Goal: Task Accomplishment & Management: Use online tool/utility

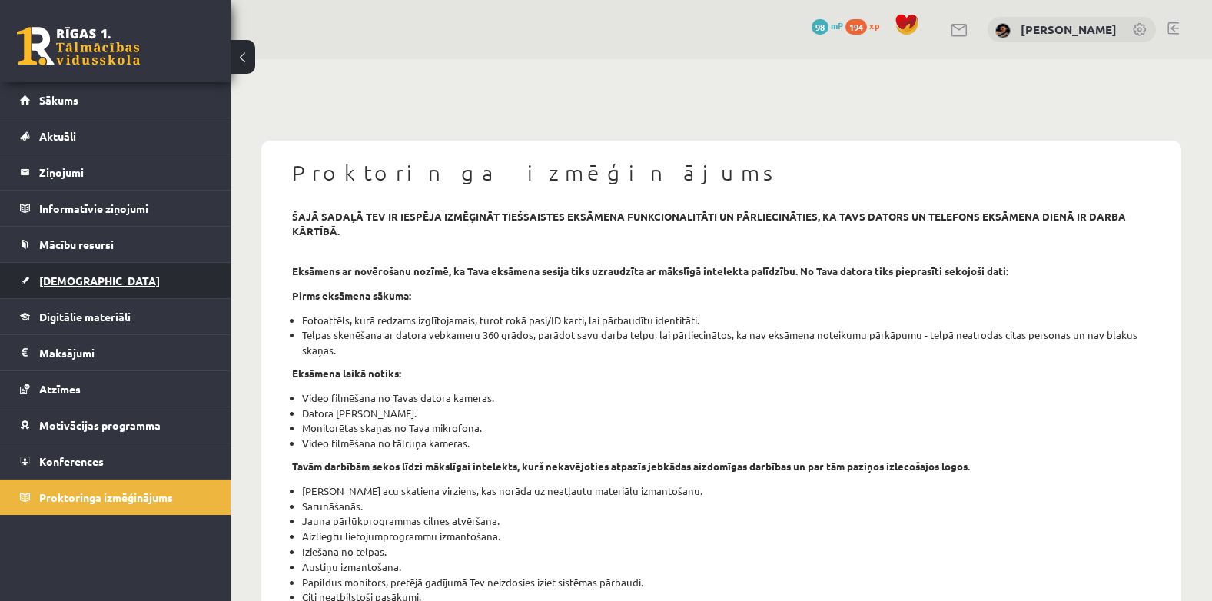
click at [63, 285] on span "[DEMOGRAPHIC_DATA]" at bounding box center [99, 281] width 121 height 14
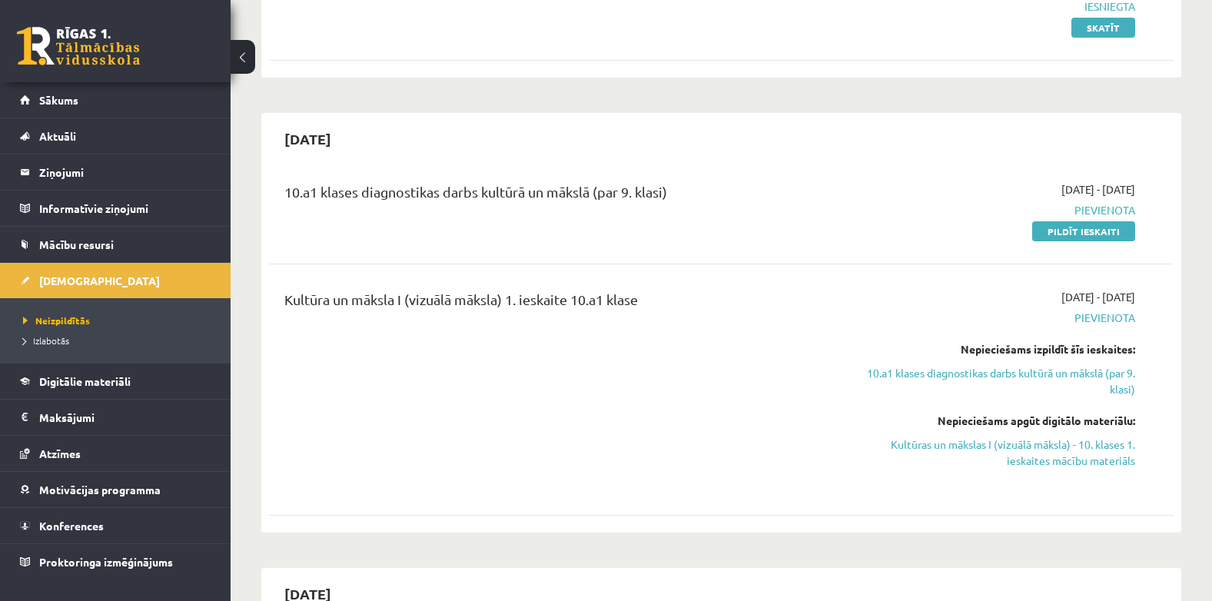
scroll to position [370, 0]
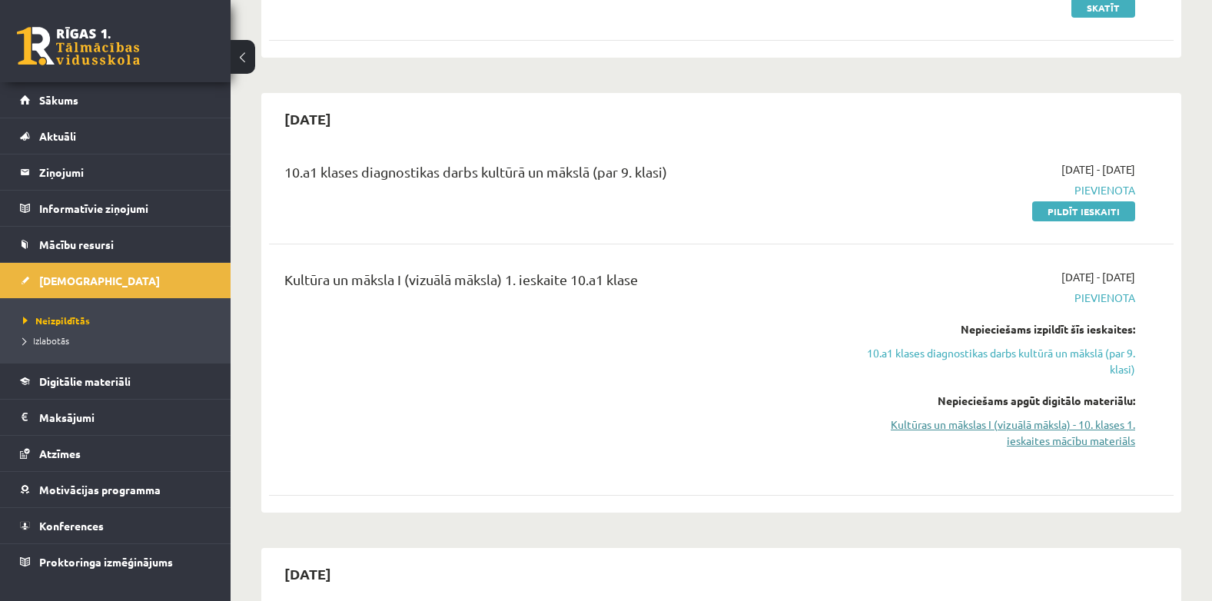
click at [1069, 440] on link "Kultūras un mākslas I (vizuālā māksla) - 10. klases 1. ieskaites mācību materiā…" at bounding box center [1001, 433] width 268 height 32
